Goal: Transaction & Acquisition: Purchase product/service

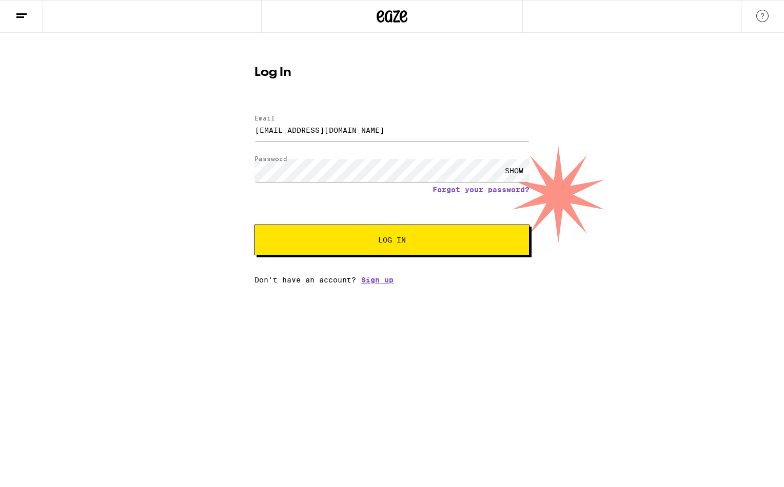
click at [400, 248] on button "Log In" at bounding box center [392, 240] width 275 height 31
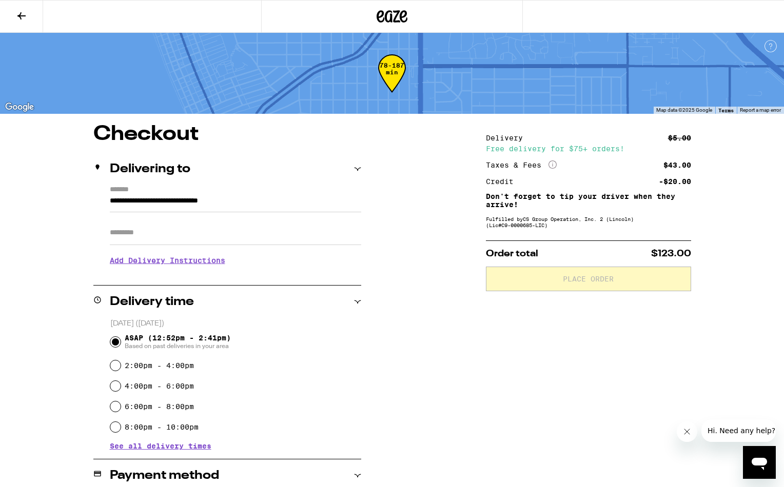
click at [204, 262] on h3 "Add Delivery Instructions" at bounding box center [235, 261] width 251 height 24
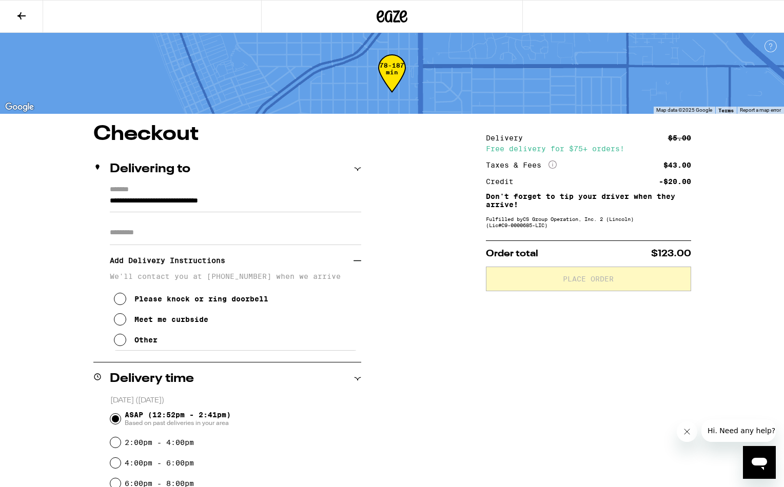
click at [122, 346] on icon at bounding box center [120, 340] width 12 height 12
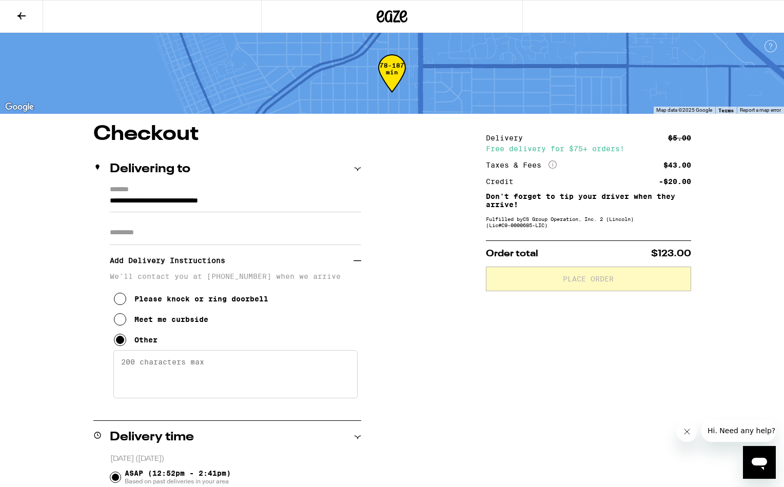
click at [169, 262] on h3 "Add Delivery Instructions" at bounding box center [232, 261] width 244 height 24
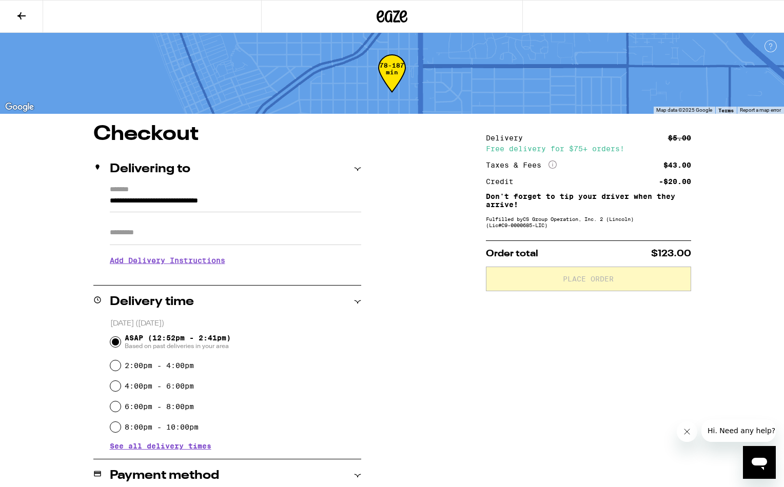
click at [24, 19] on icon at bounding box center [21, 16] width 12 height 12
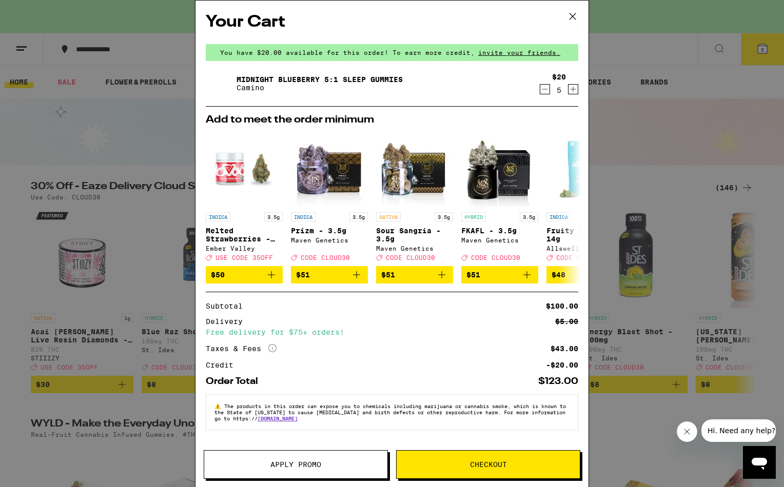
click at [308, 465] on span "Apply Promo" at bounding box center [295, 464] width 51 height 7
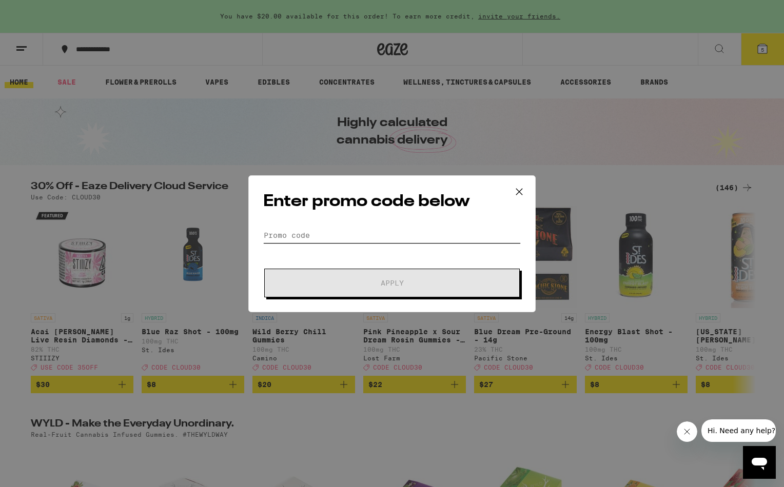
click at [291, 235] on input "Promo Code" at bounding box center [392, 235] width 258 height 15
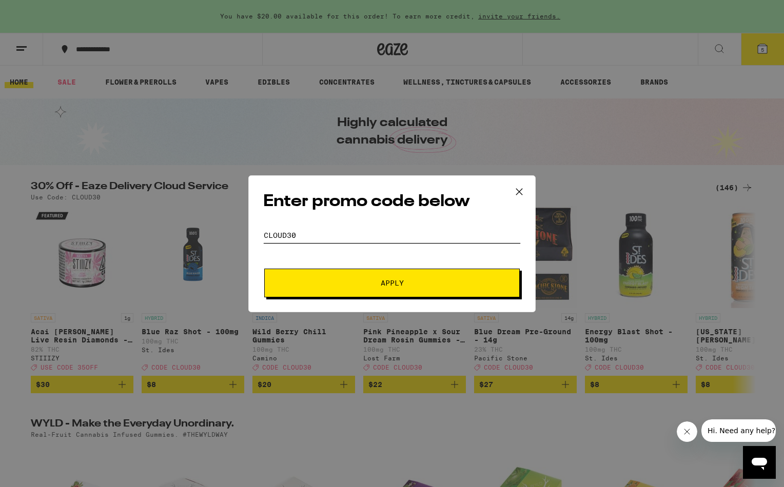
type input "cloud30"
click at [334, 275] on button "Apply" at bounding box center [392, 283] width 256 height 29
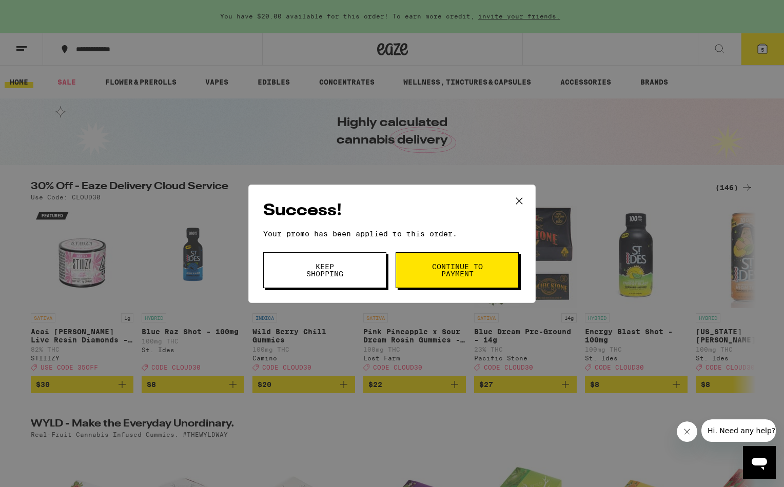
click at [431, 272] on span "Continue to payment" at bounding box center [457, 270] width 52 height 14
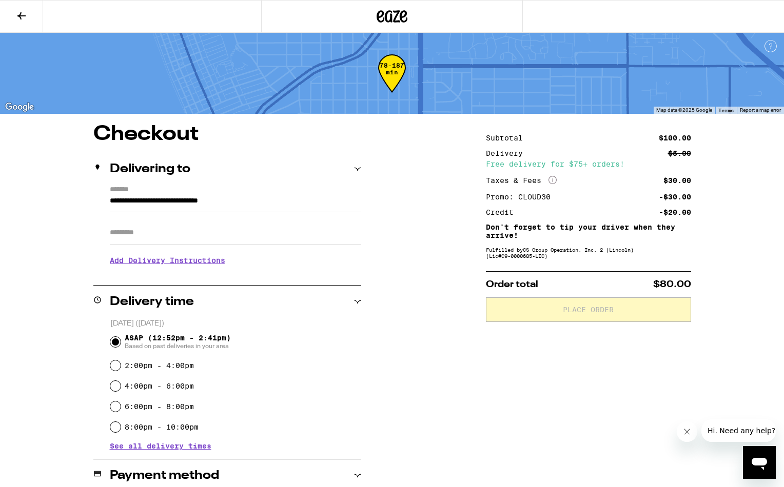
click at [188, 368] on label "2:00pm - 4:00pm" at bounding box center [159, 366] width 69 height 8
click at [121, 368] on input "2:00pm - 4:00pm" at bounding box center [115, 366] width 10 height 10
radio input "true"
click at [216, 262] on h3 "Add Delivery Instructions" at bounding box center [235, 261] width 251 height 24
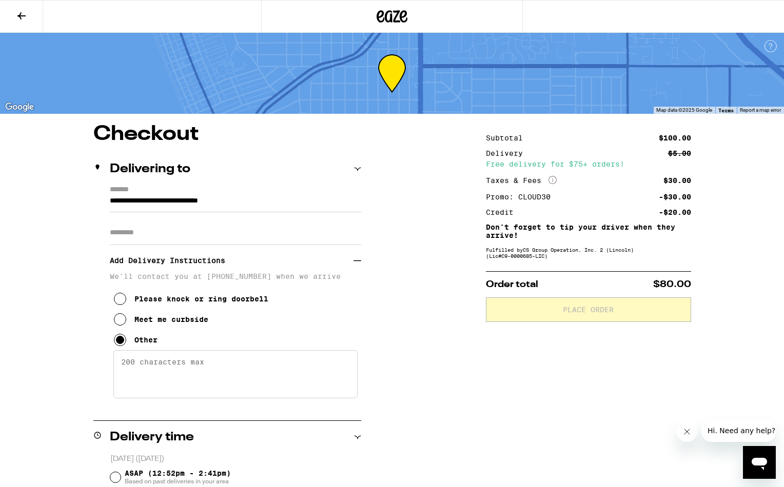
click at [162, 366] on textarea "Enter any other delivery instructions you want driver to know" at bounding box center [235, 374] width 244 height 48
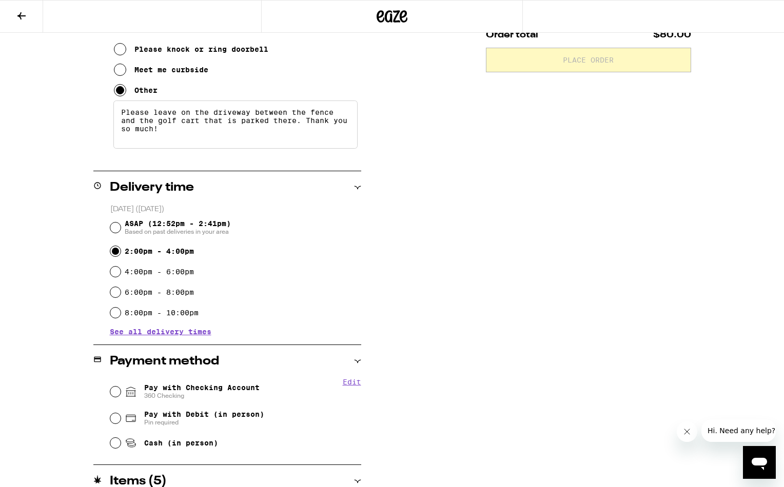
scroll to position [298, 0]
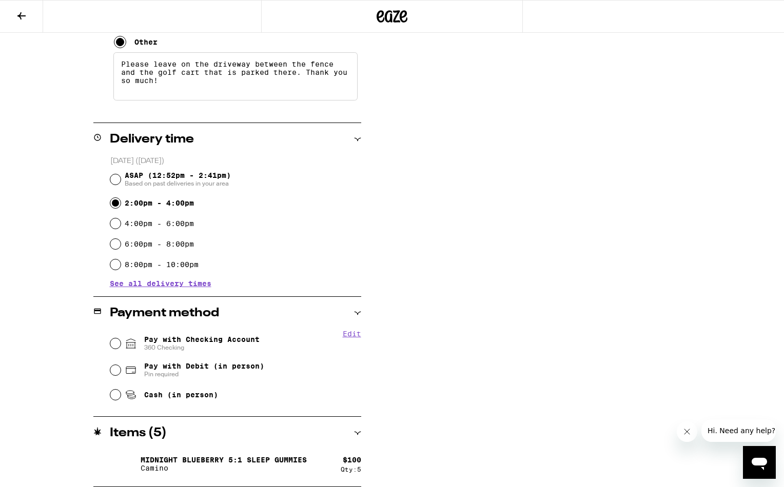
type textarea "Please leave on the driveway between the fence and the golf cart that is parked…"
click at [119, 347] on input "Pay with Checking Account 360 Checking" at bounding box center [115, 344] width 10 height 10
radio input "true"
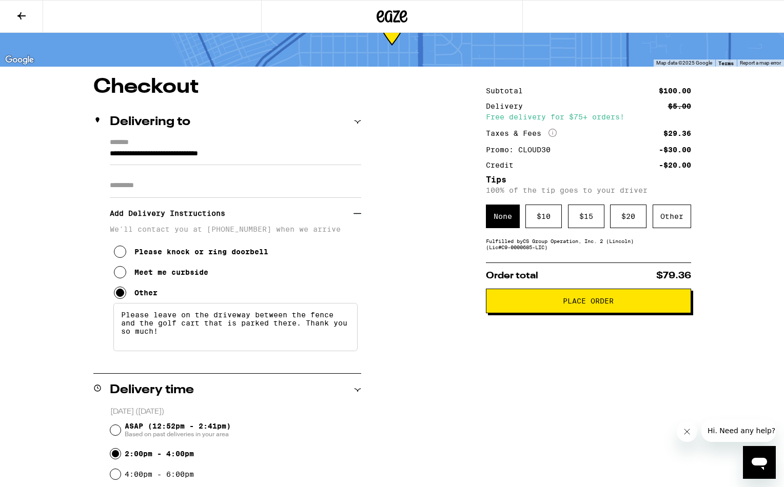
scroll to position [49, 0]
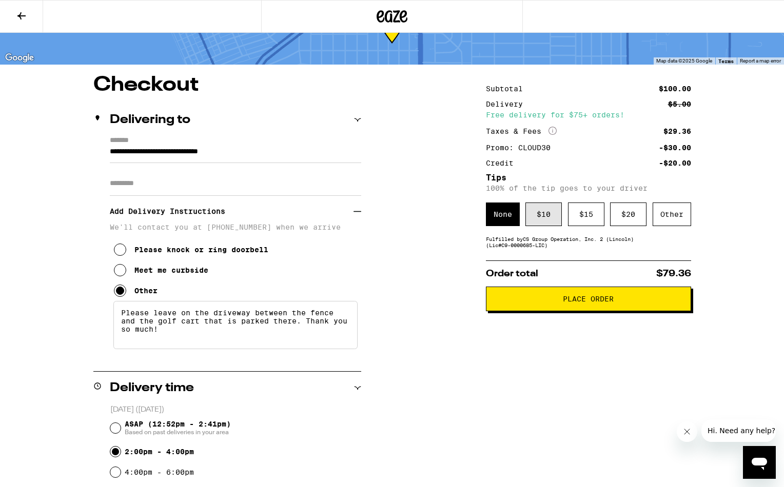
click at [539, 210] on div "$ 10" at bounding box center [543, 215] width 36 height 24
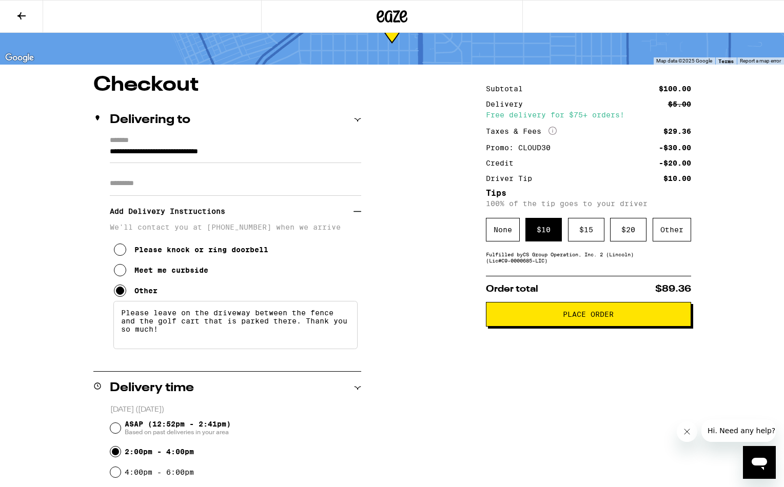
click at [284, 327] on textarea "Please leave on the driveway between the fence and the golf cart that is parked…" at bounding box center [235, 325] width 244 height 48
type textarea "Please leave on the driveway between the fence and the golf cart that is parked…"
click at [553, 318] on span "Place Order" at bounding box center [589, 314] width 188 height 7
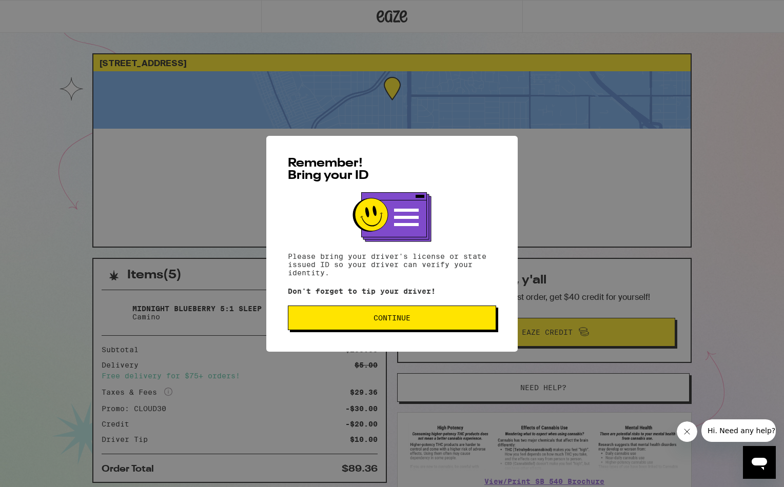
click at [390, 322] on span "Continue" at bounding box center [392, 318] width 37 height 7
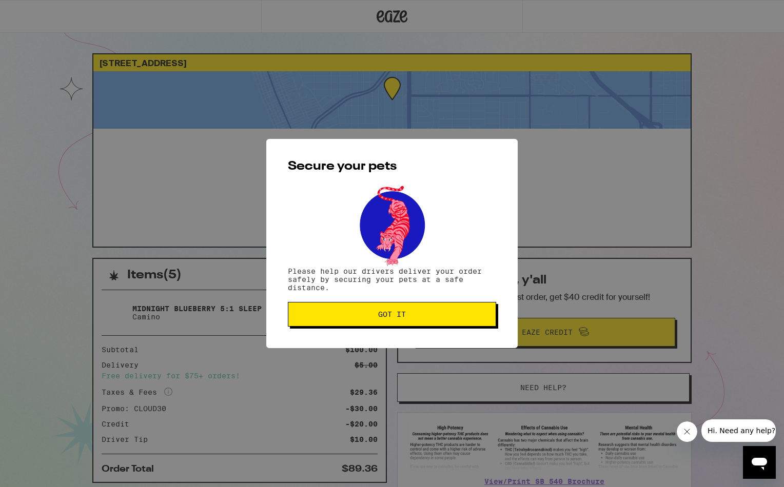
click at [394, 318] on span "Got it" at bounding box center [392, 314] width 28 height 7
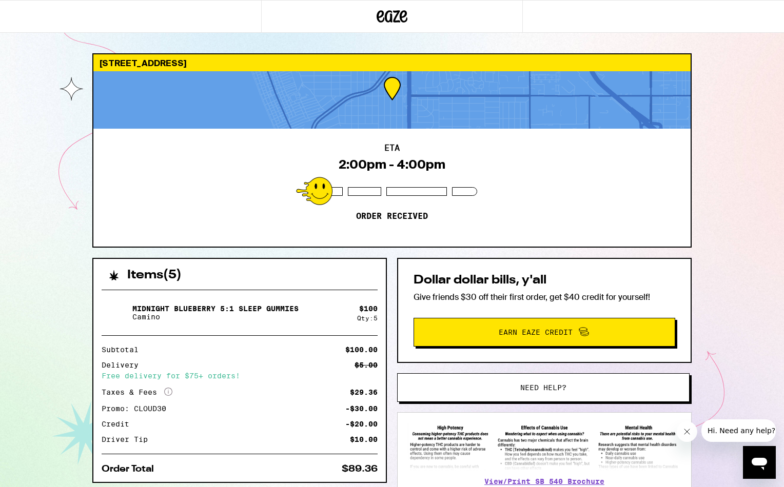
scroll to position [74, 0]
